Goal: Complete application form

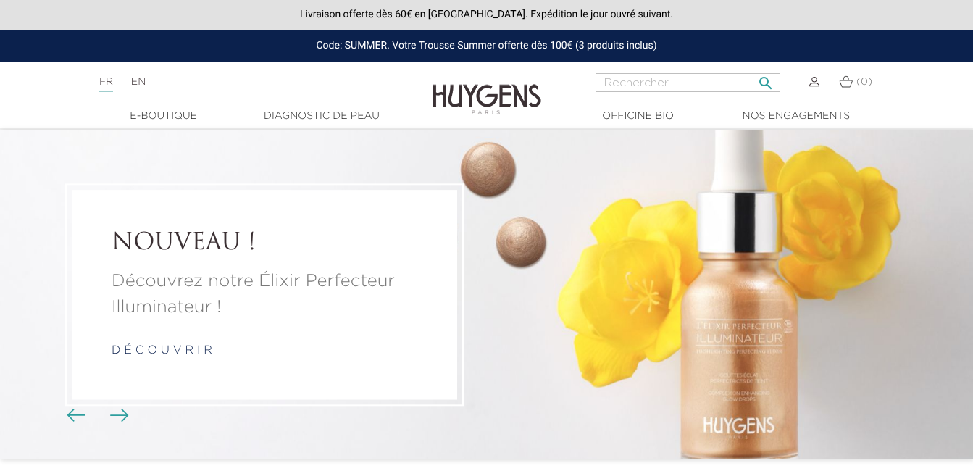
click at [661, 88] on input "Rechercher" at bounding box center [687, 82] width 185 height 19
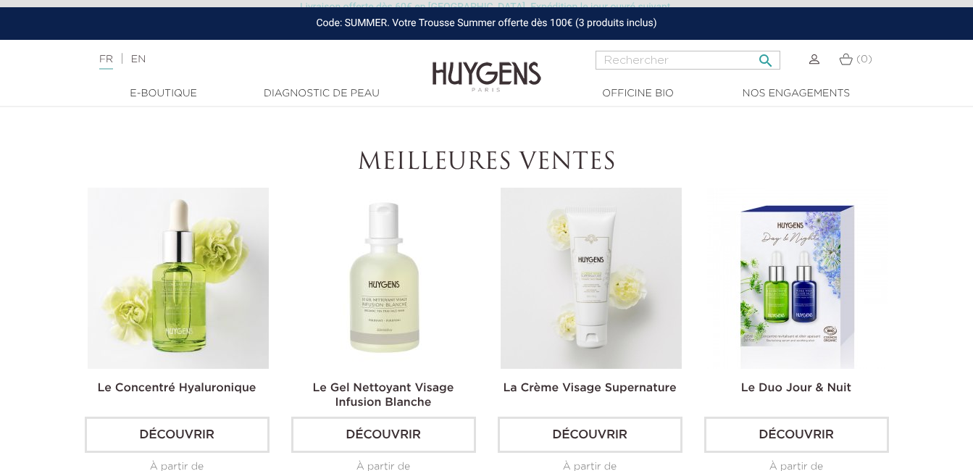
scroll to position [6037, 0]
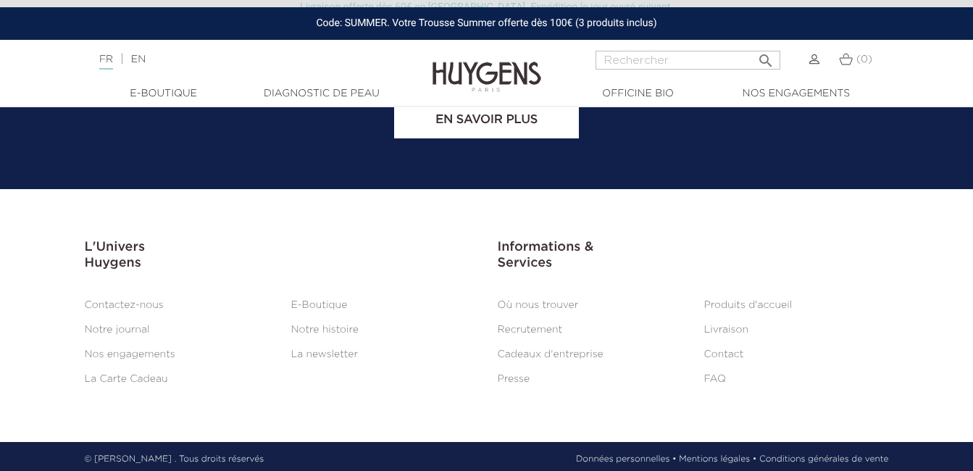
click at [731, 349] on link "Contact" at bounding box center [724, 354] width 40 height 10
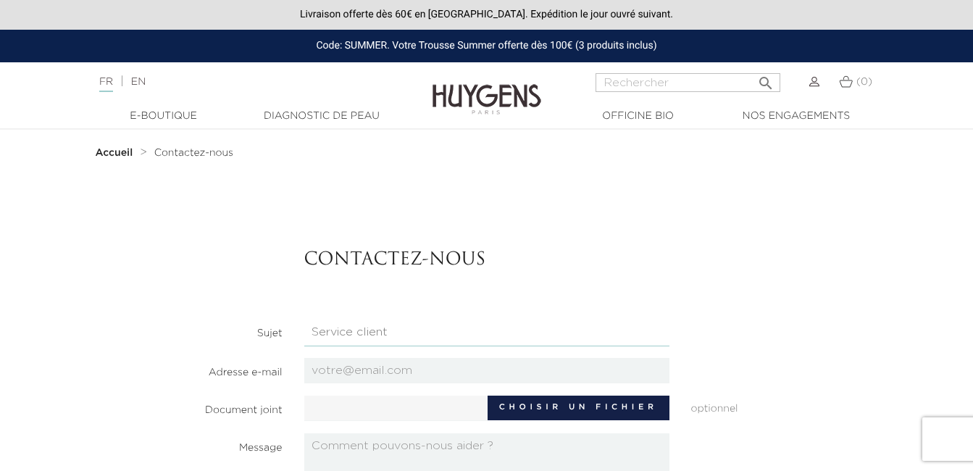
click at [485, 325] on select "Candidatures Boutiques Candidatures Siège Partenariats Relations Presse Service…" at bounding box center [486, 333] width 365 height 28
click at [304, 319] on select "Candidatures Boutiques Candidatures Siège Partenariats Relations Presse Service…" at bounding box center [486, 333] width 365 height 28
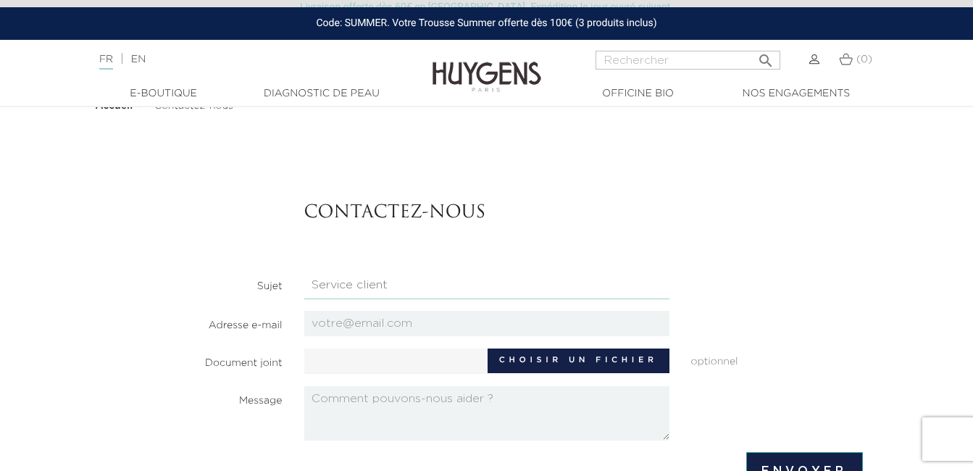
scroll to position [72, 0]
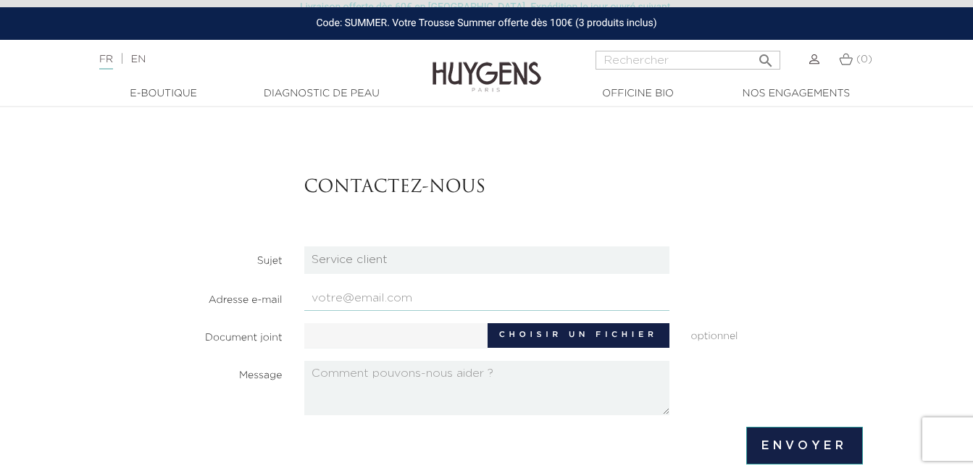
click at [352, 297] on input "email" at bounding box center [486, 297] width 365 height 25
type input "b"
type input "montorgueil@lafrenchbeauty.com"
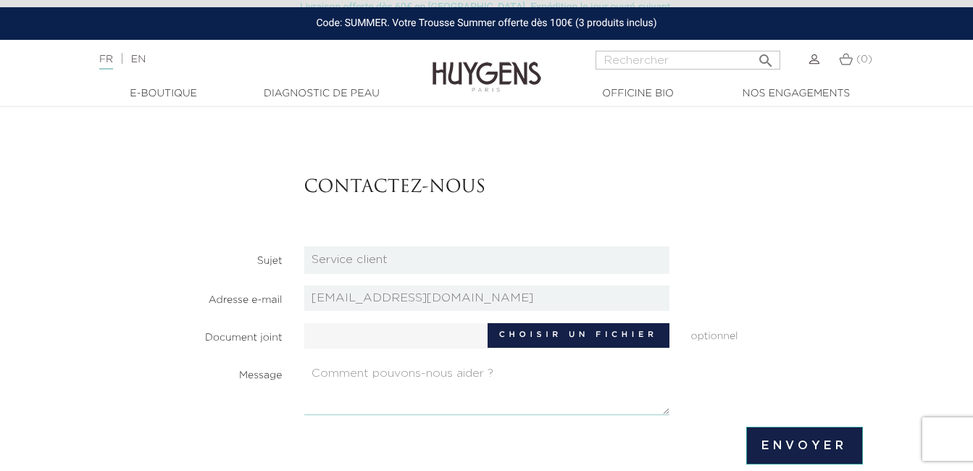
click at [382, 373] on textarea at bounding box center [486, 388] width 365 height 54
type textarea "Test"
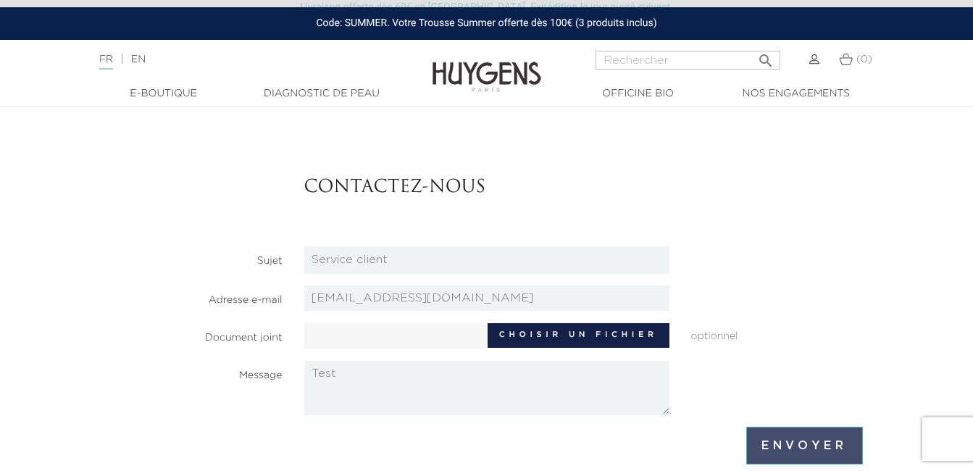
click at [781, 440] on input "Envoyer" at bounding box center [804, 446] width 116 height 38
